Goal: Contribute content: Add original content to the website for others to see

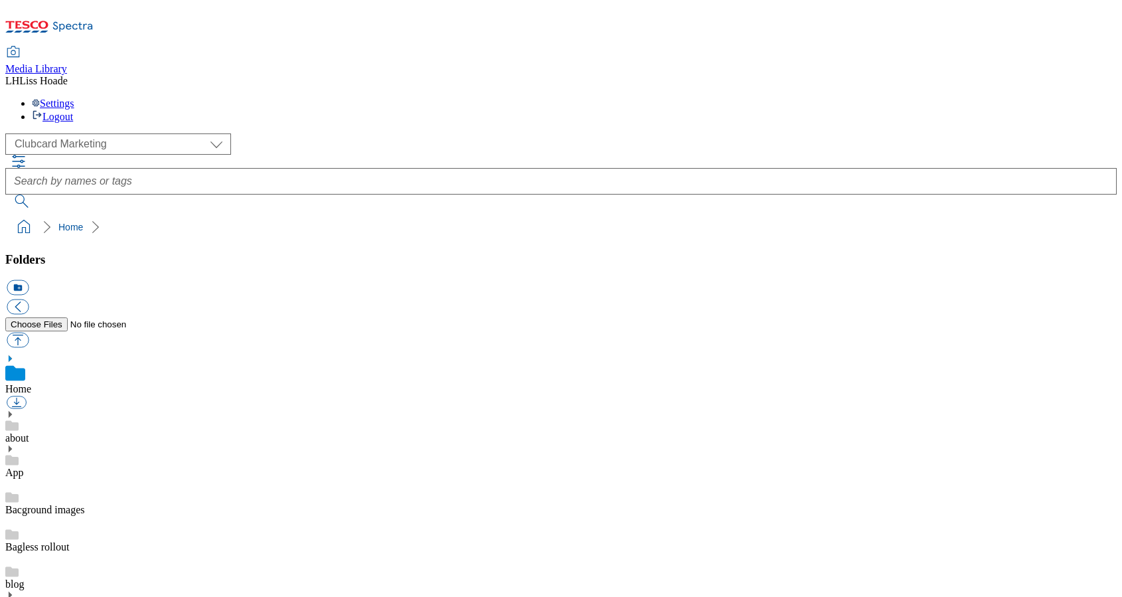
scroll to position [2, 0]
click at [87, 133] on select "Clubcard Marketing Dotcom UK GHS Marketing UK GHS Product UK GHS ROI" at bounding box center [118, 143] width 226 height 21
select select "flare-ghs-mktg"
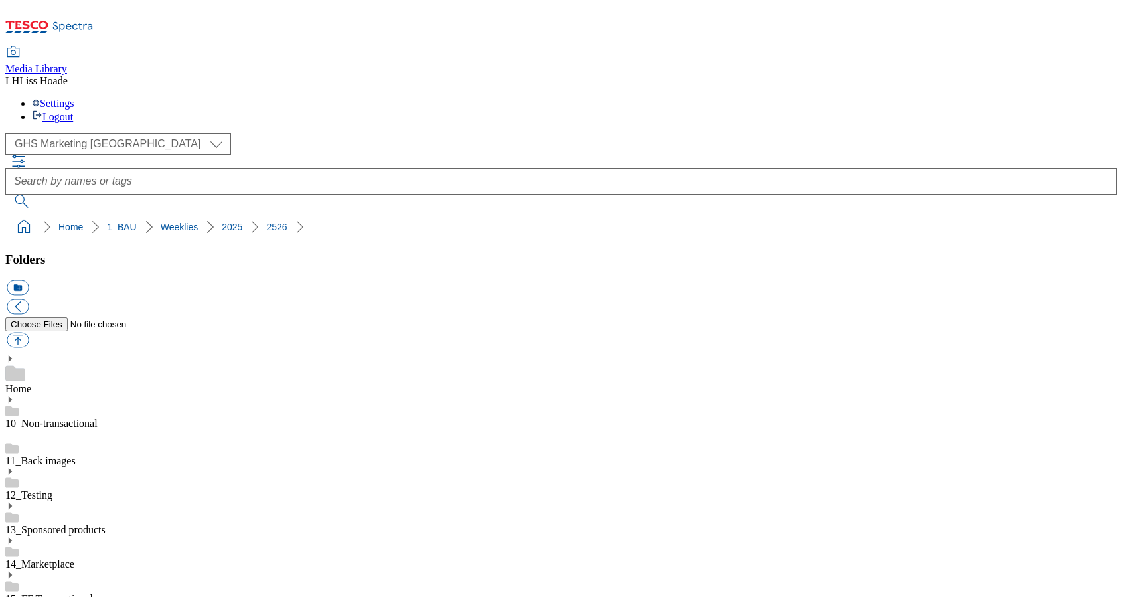
scroll to position [955, 0]
click at [29, 333] on button "button" at bounding box center [18, 340] width 22 height 15
type input "C:\fakepath\2526-GHP-SO-New-stamp-coffee.jpg"
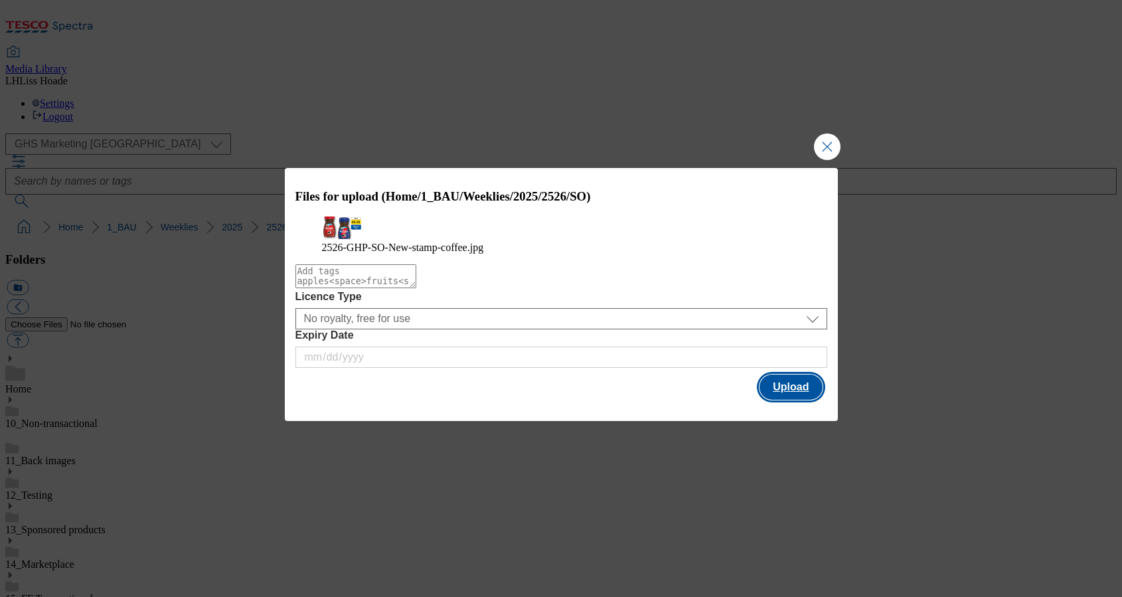
click at [787, 400] on button "Upload" at bounding box center [791, 387] width 62 height 25
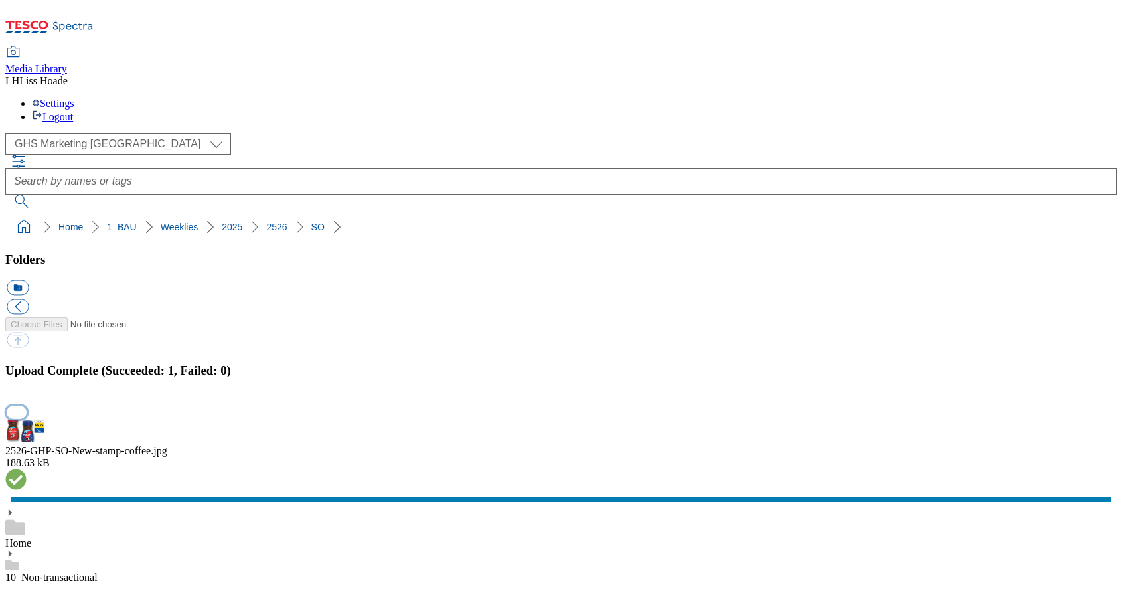
click at [27, 406] on button "button" at bounding box center [17, 412] width 20 height 13
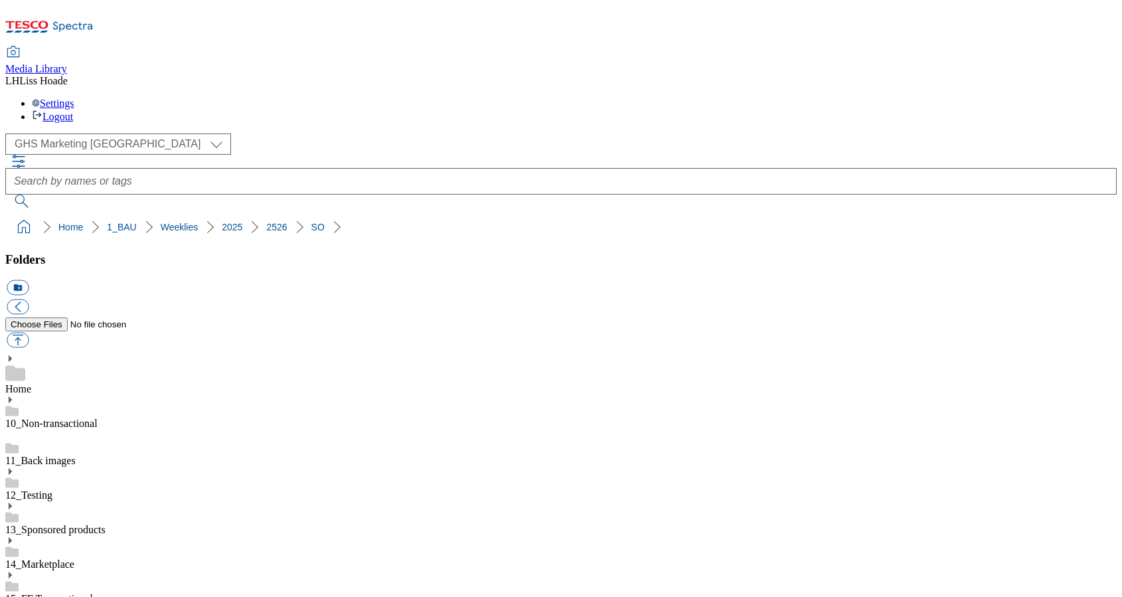
click at [29, 333] on button "button" at bounding box center [18, 340] width 22 height 15
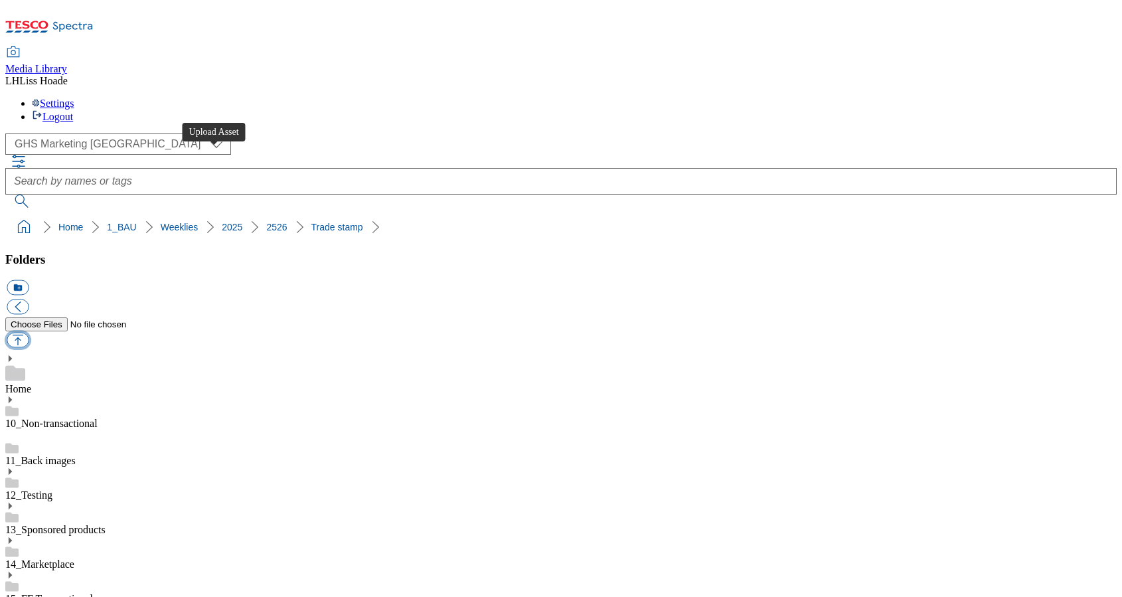
click at [29, 333] on button "button" at bounding box center [18, 340] width 22 height 15
type input "C:\fakepath\2526-GHS-TradeStamp-Coke-Zero.jpg"
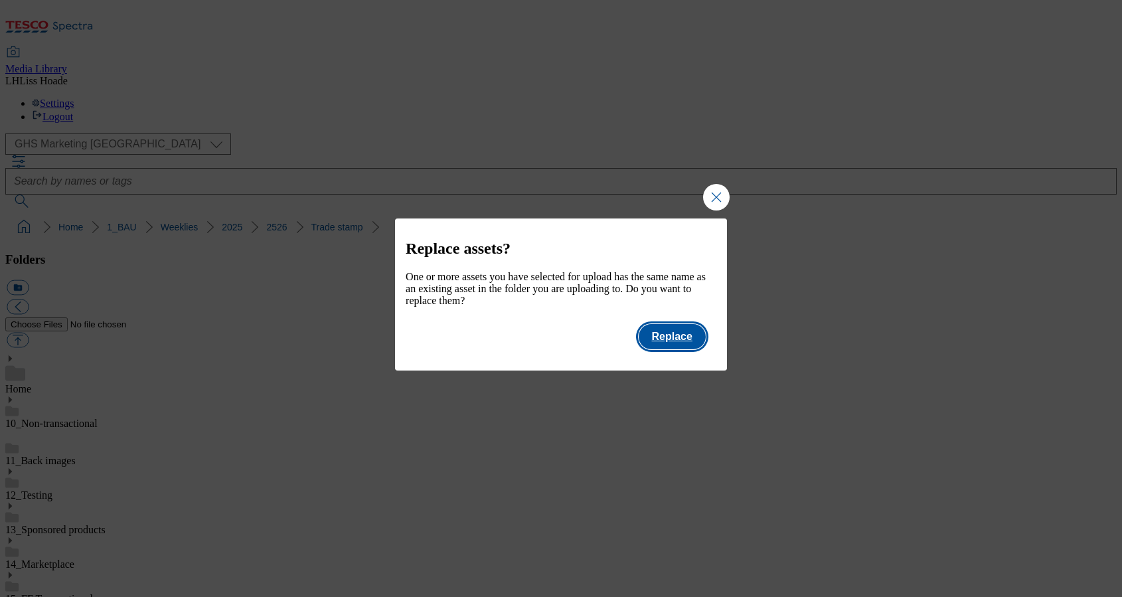
click at [669, 347] on button "Replace" at bounding box center [672, 336] width 67 height 25
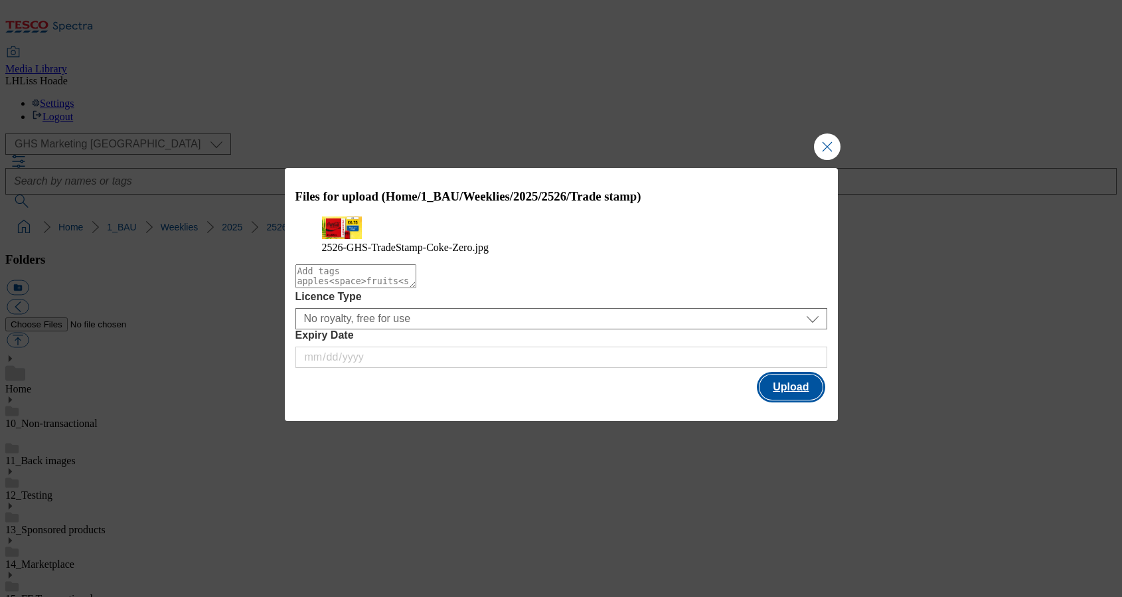
click at [798, 400] on button "Upload" at bounding box center [791, 387] width 62 height 25
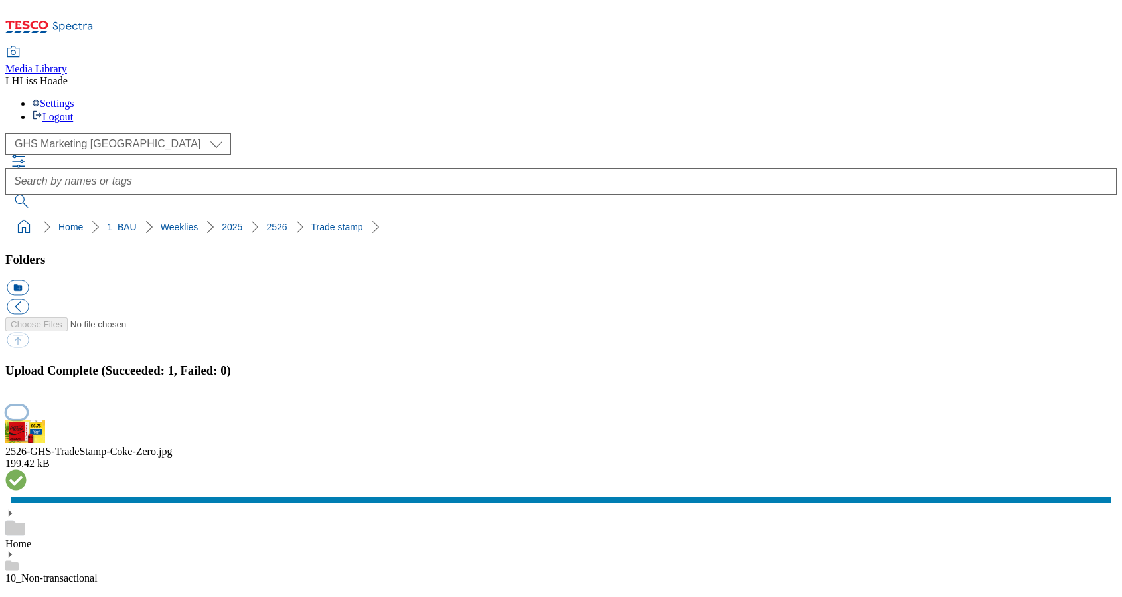
click at [27, 406] on button "button" at bounding box center [17, 412] width 20 height 13
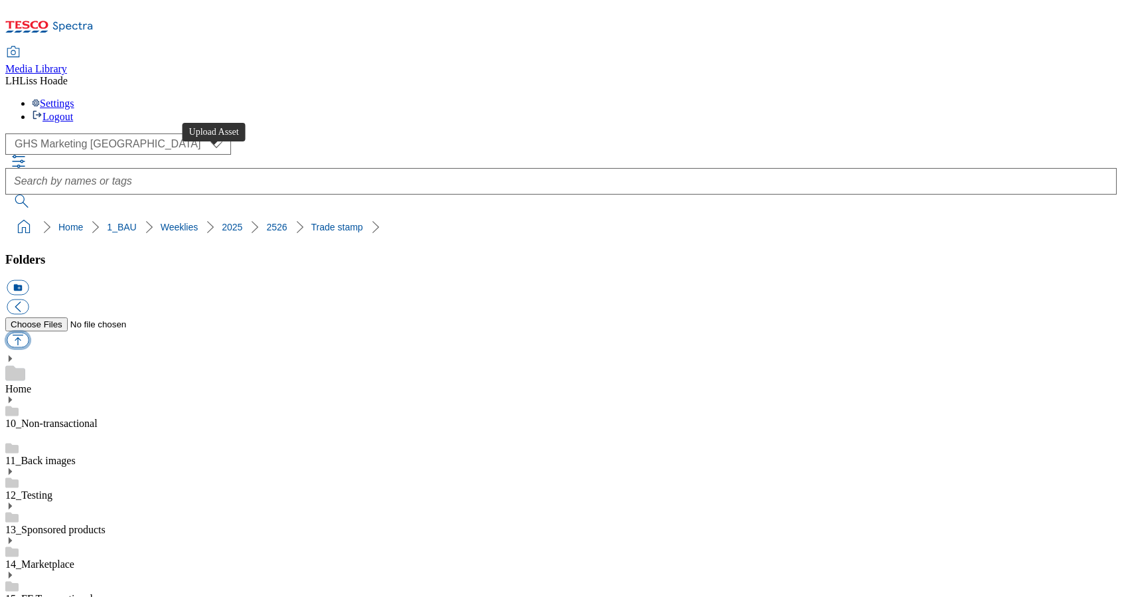
click at [29, 333] on button "button" at bounding box center [18, 340] width 22 height 15
type input "C:\fakepath\2526-GHS-TradeStamp-Moretti.jpg"
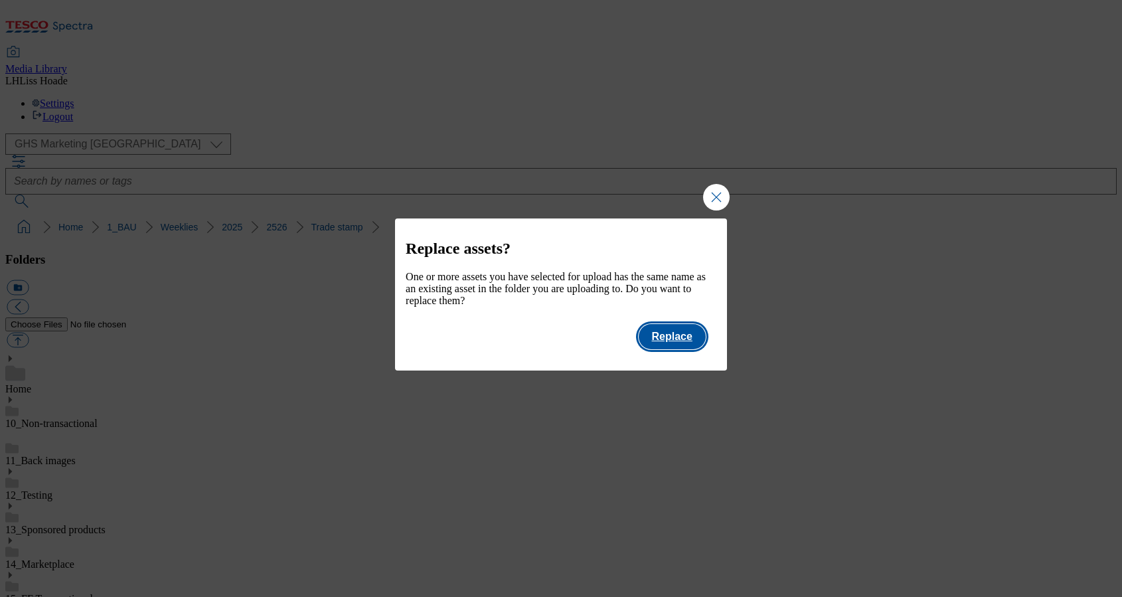
click at [677, 343] on button "Replace" at bounding box center [672, 336] width 67 height 25
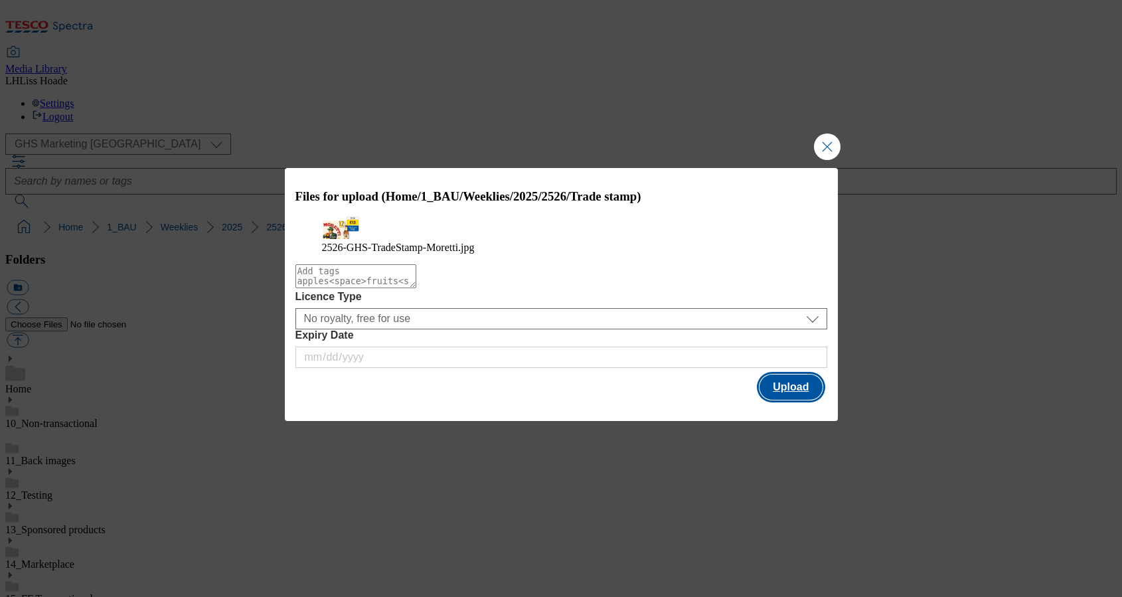
click at [773, 400] on button "Upload" at bounding box center [791, 387] width 62 height 25
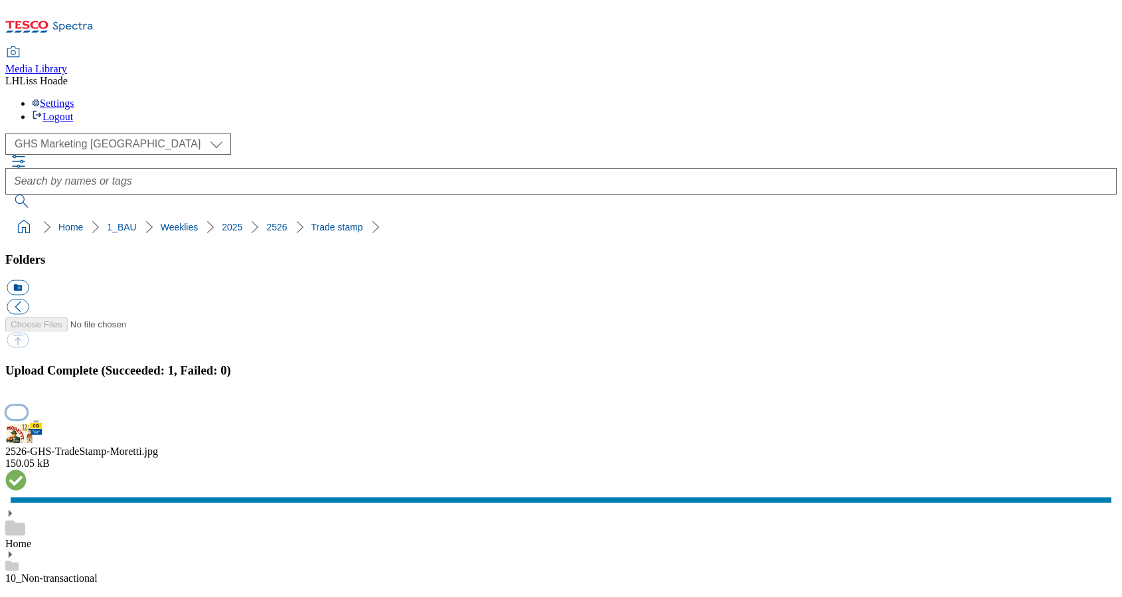
click at [27, 406] on button "button" at bounding box center [17, 412] width 20 height 13
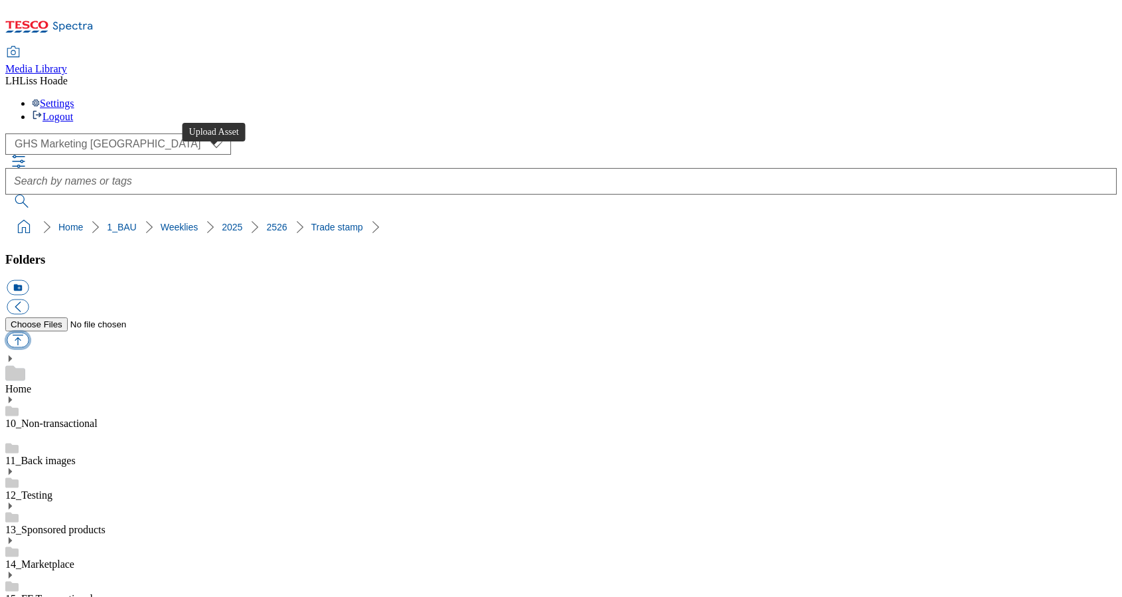
click at [29, 333] on button "button" at bounding box center [18, 340] width 22 height 15
type input "C:\fakepath\2526-GHS-TradeStamp-Sausages-finest.jpg"
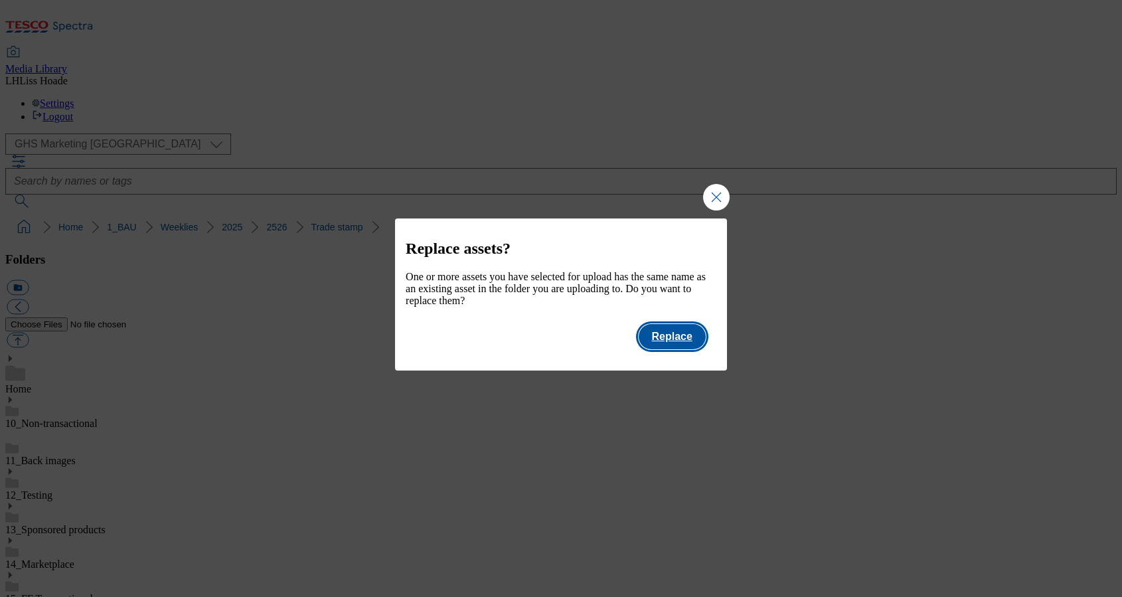
click at [684, 349] on button "Replace" at bounding box center [672, 336] width 67 height 25
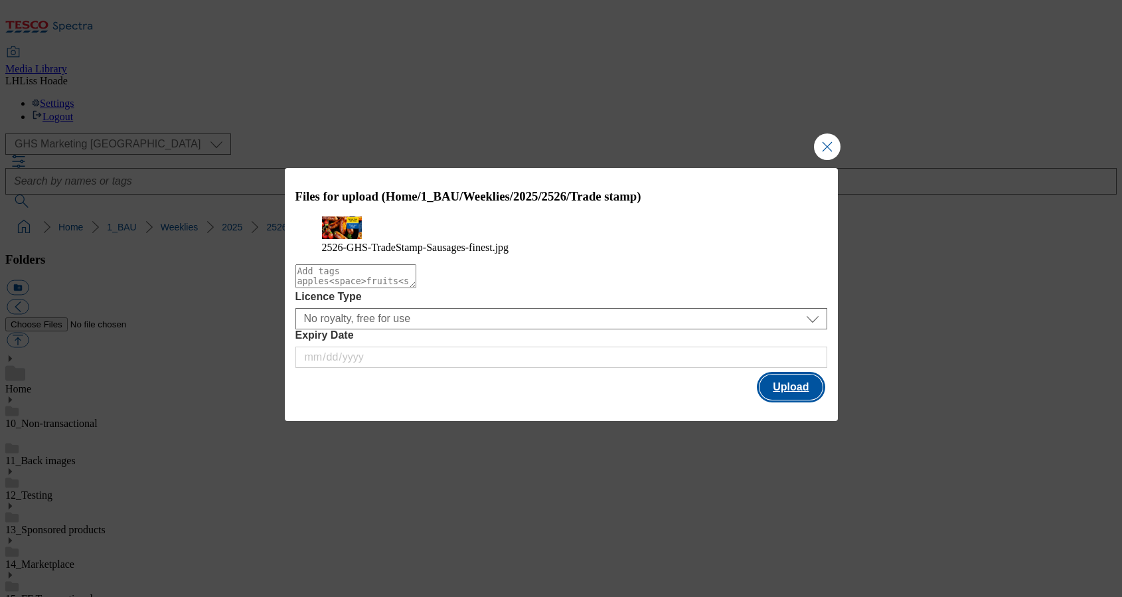
click at [784, 400] on button "Upload" at bounding box center [791, 387] width 62 height 25
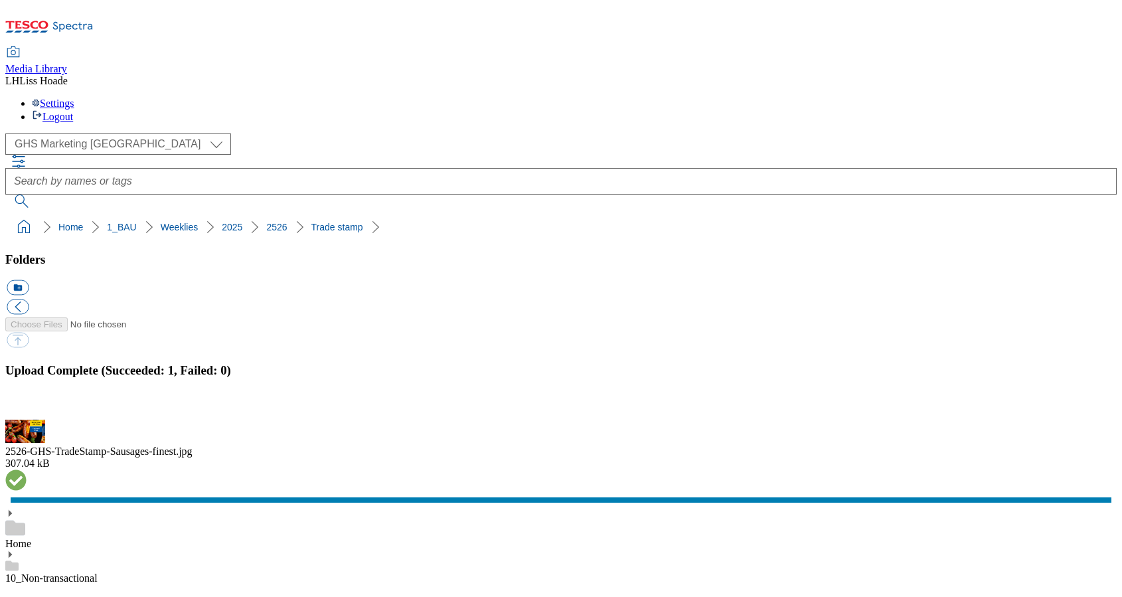
click at [27, 406] on button "button" at bounding box center [17, 412] width 20 height 13
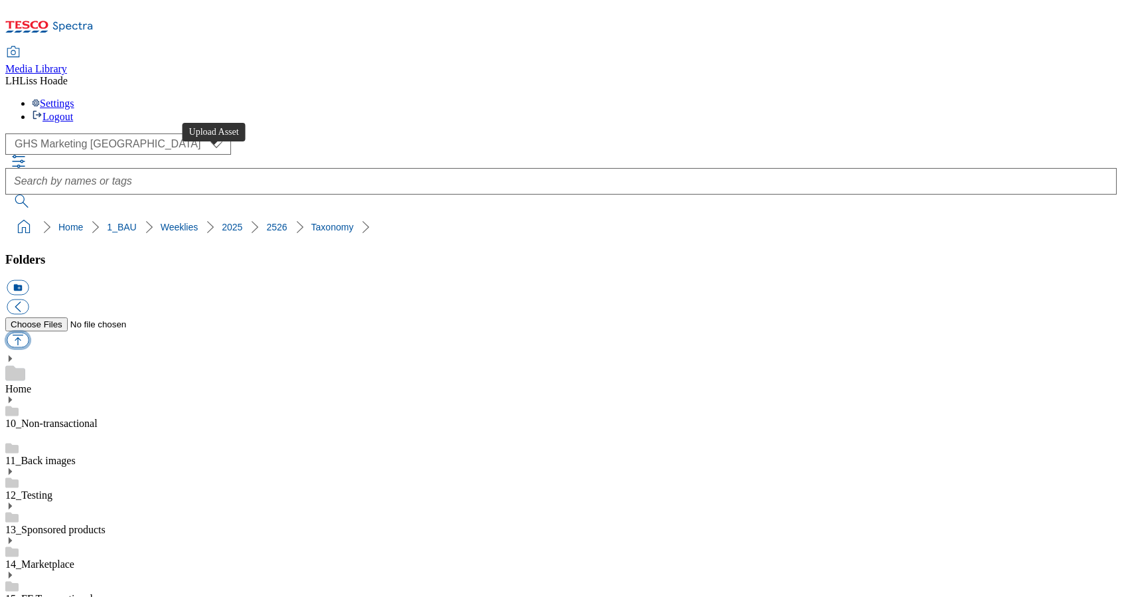
click at [29, 333] on button "button" at bounding box center [18, 340] width 22 height 15
type input "C:\fakepath\2526-GHS-Vis-Nav-743x430-Sausages.jpg"
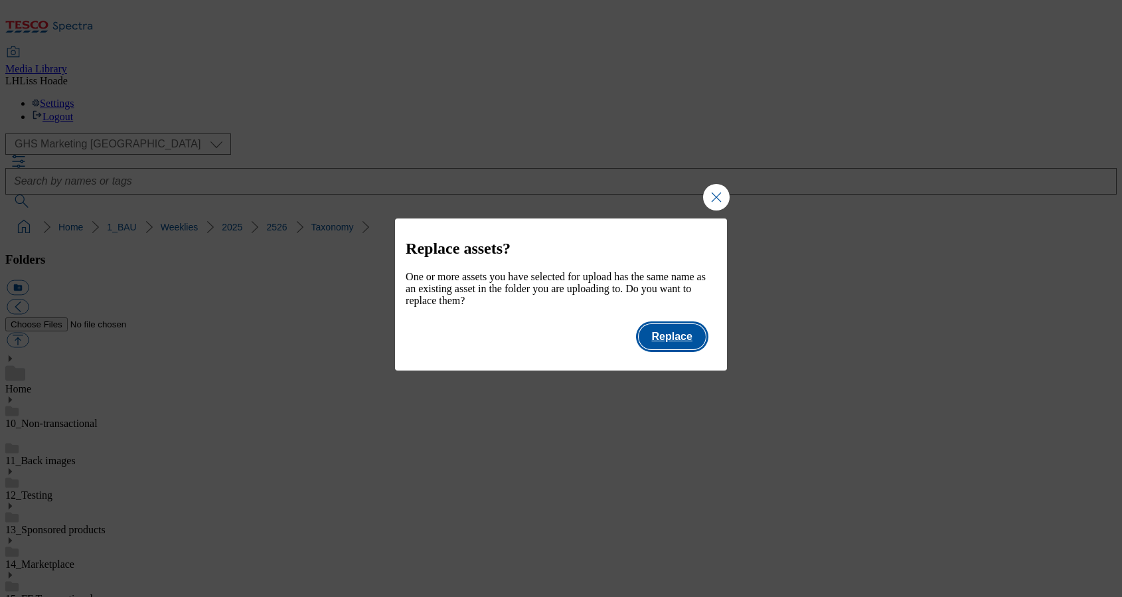
click at [663, 344] on button "Replace" at bounding box center [672, 336] width 67 height 25
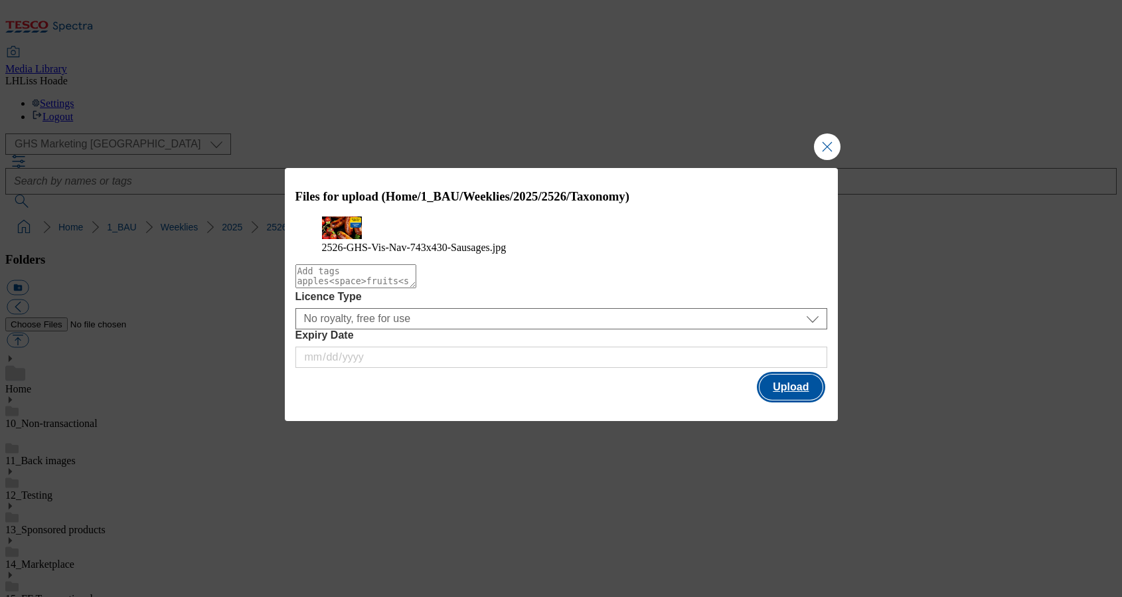
click at [790, 400] on button "Upload" at bounding box center [791, 387] width 62 height 25
